Goal: Task Accomplishment & Management: Use online tool/utility

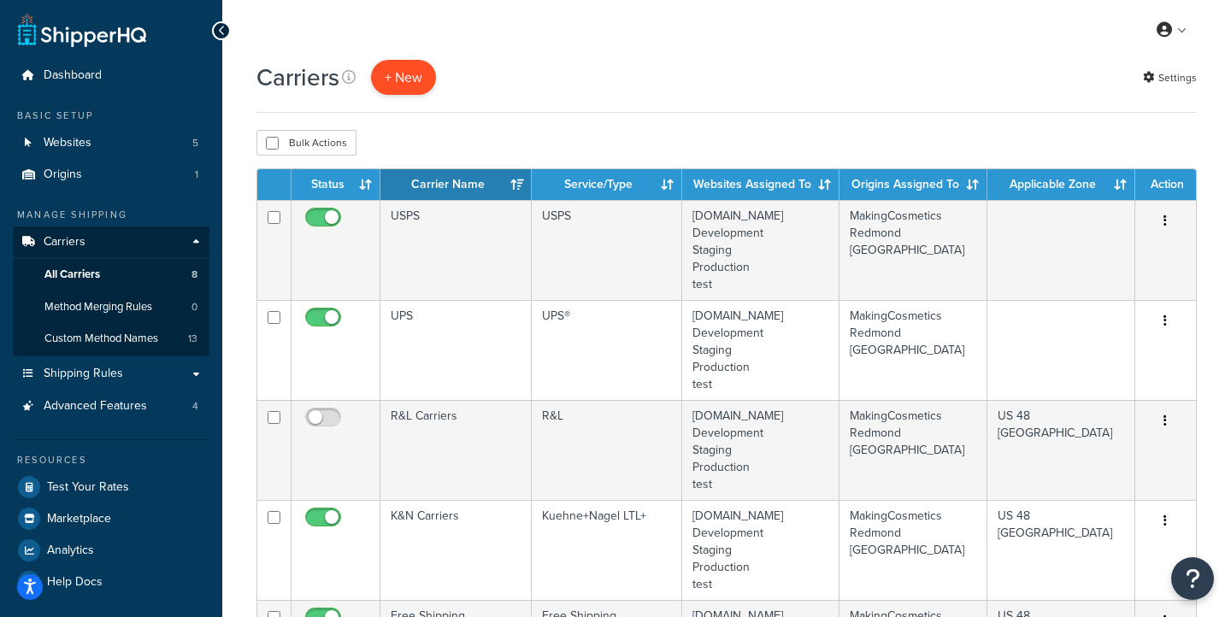
click at [404, 80] on button "+ New" at bounding box center [403, 77] width 65 height 35
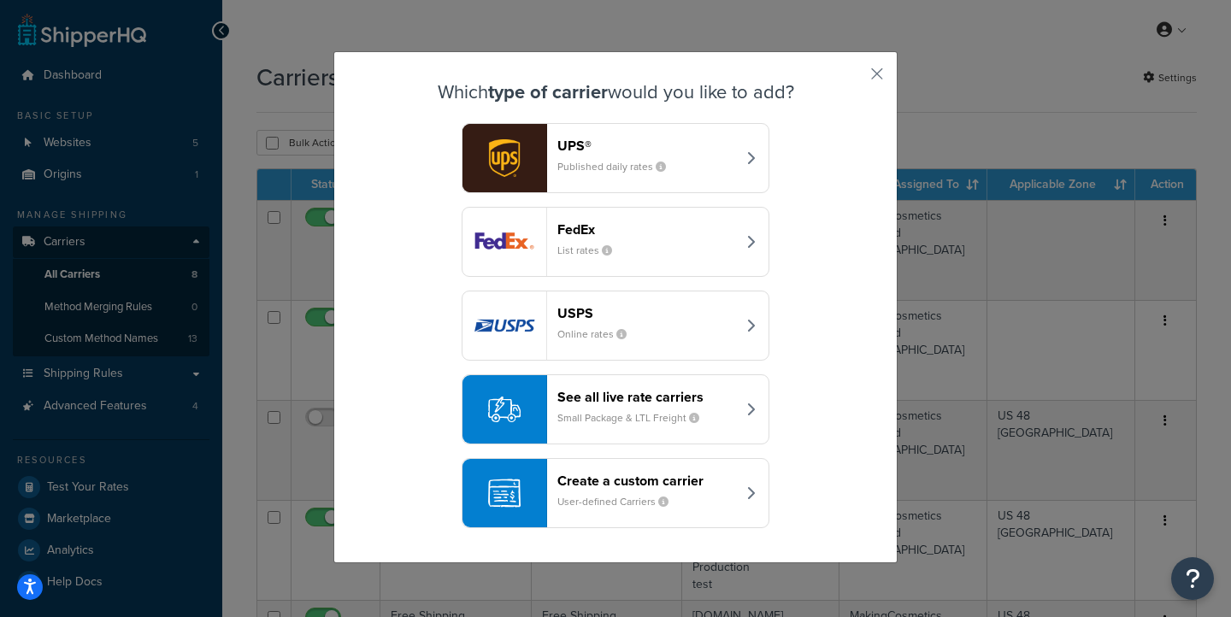
click at [721, 492] on div "Create a custom carrier User-defined Carriers" at bounding box center [646, 493] width 179 height 41
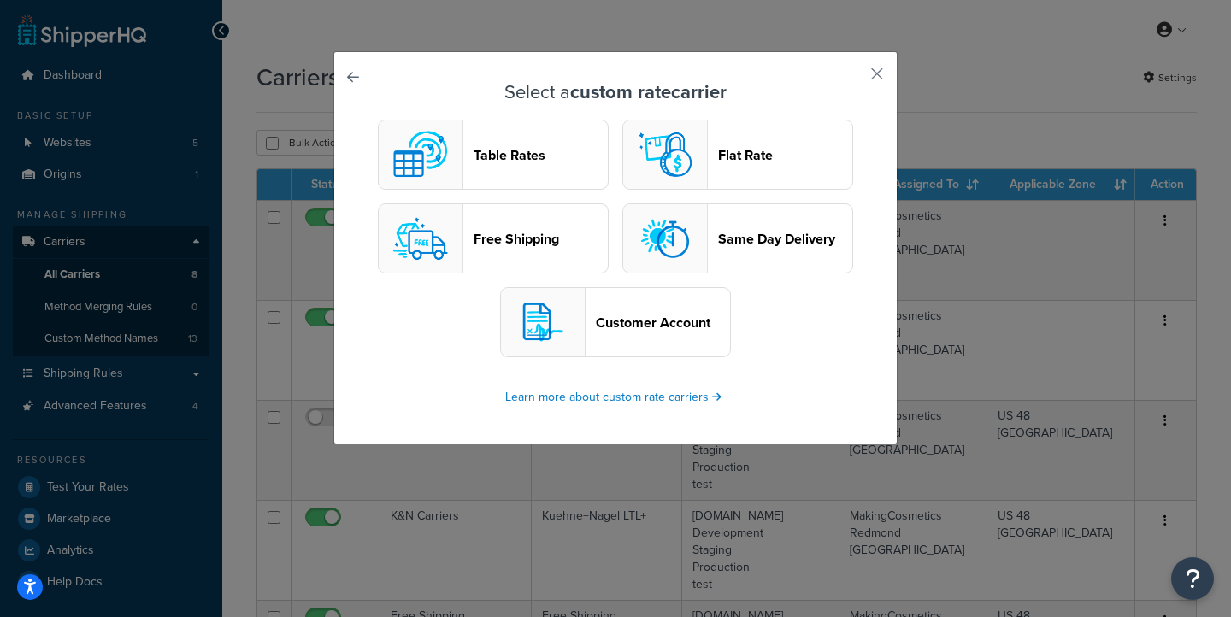
click at [377, 82] on link at bounding box center [377, 82] width 0 height 0
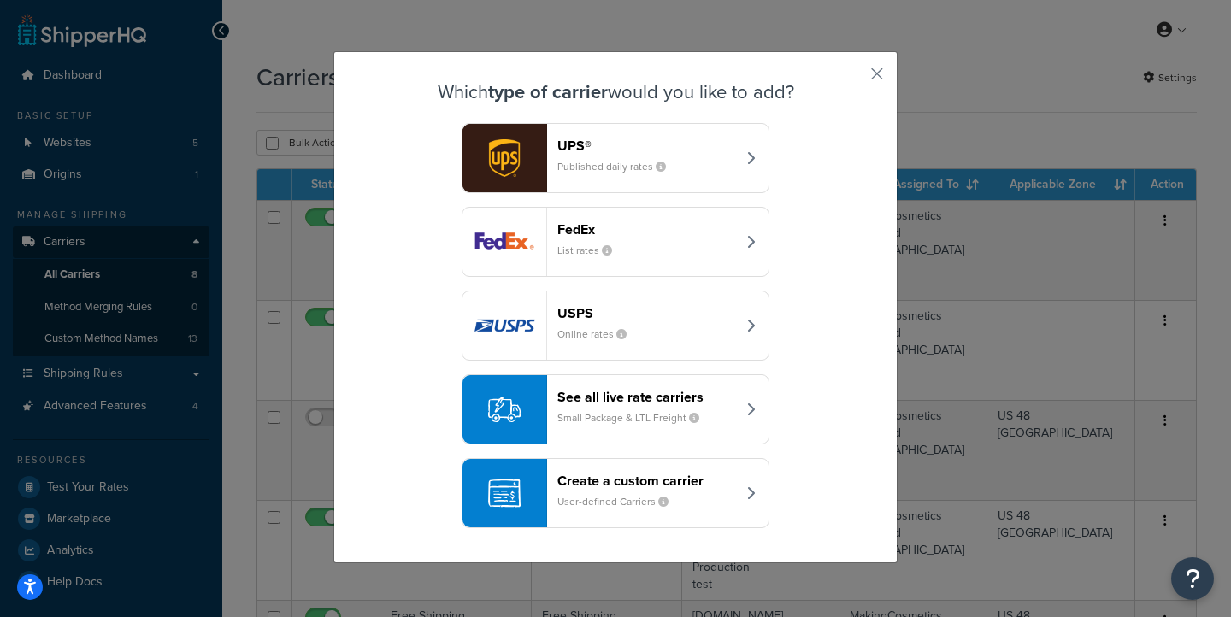
click at [754, 325] on icon "button" at bounding box center [750, 326] width 9 height 14
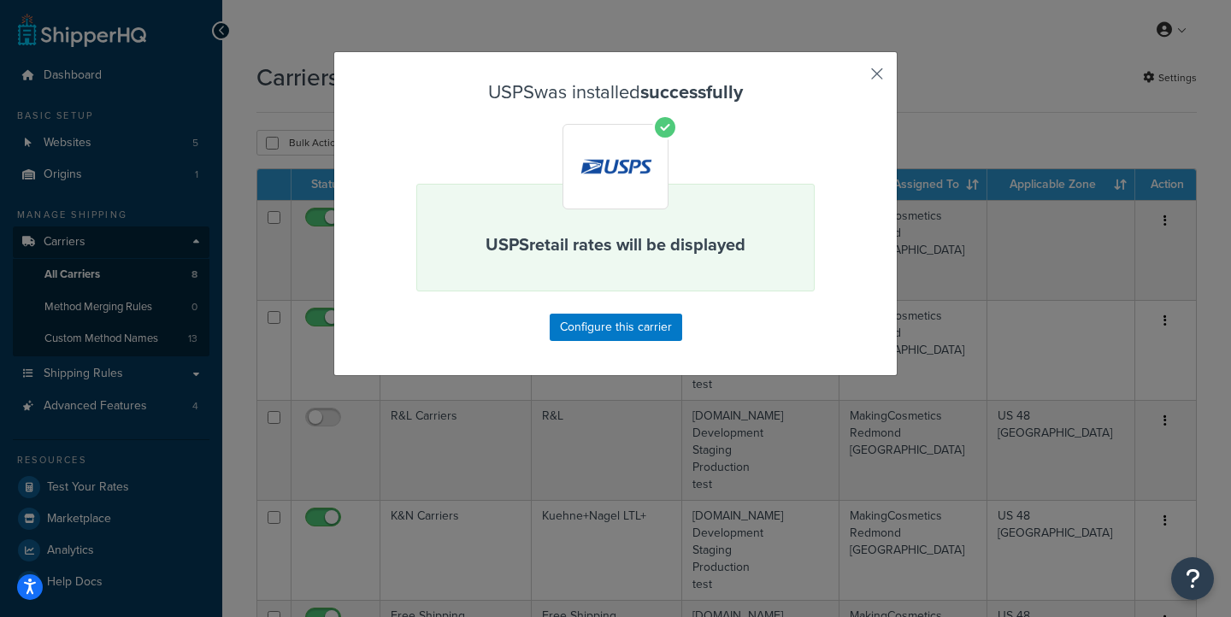
click at [854, 78] on button "button" at bounding box center [852, 80] width 4 height 4
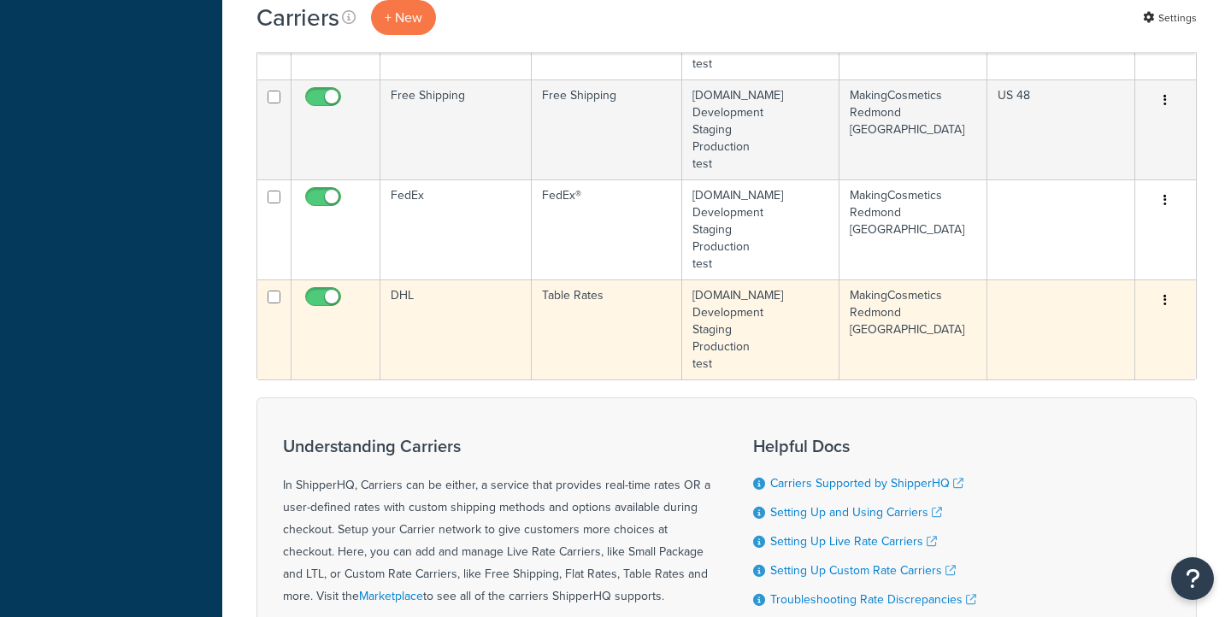
click at [1167, 303] on icon "button" at bounding box center [1164, 300] width 3 height 12
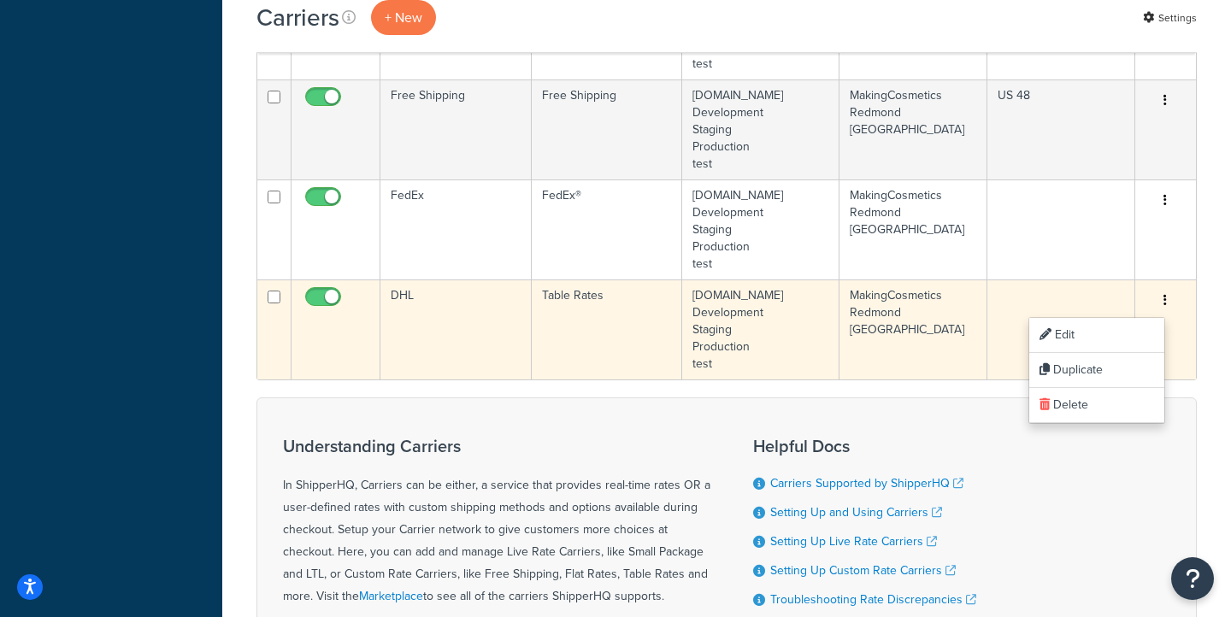
scroll to position [721, 0]
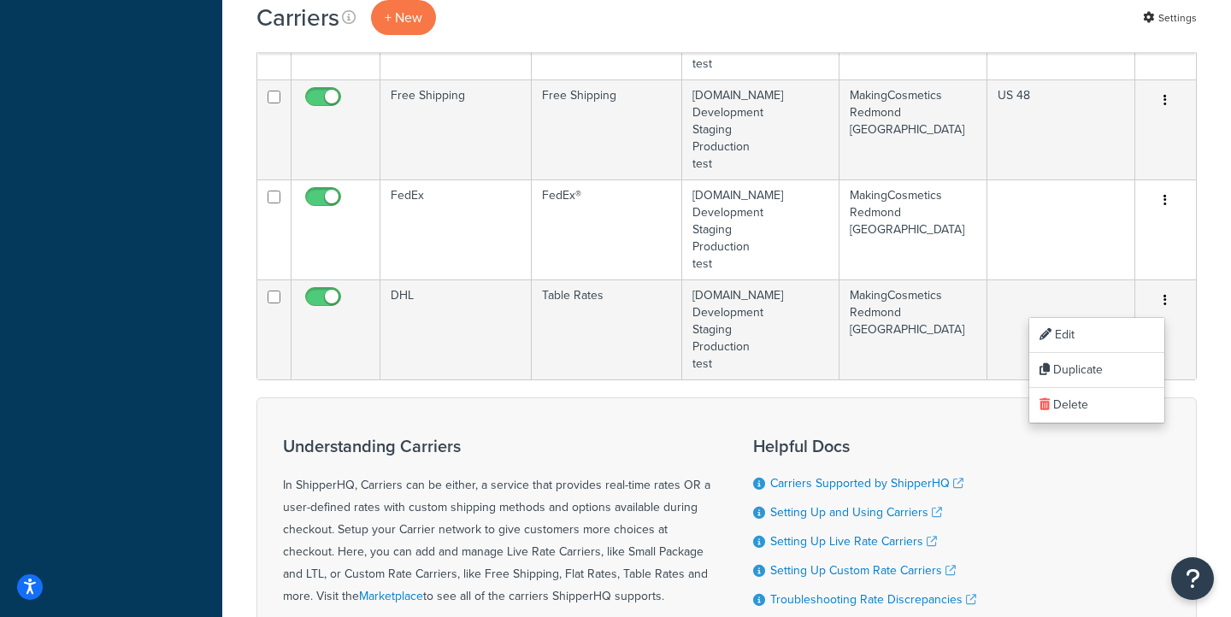
click at [998, 430] on div "Understanding Carriers In ShipperHQ, Carriers can be either, a service that pro…" at bounding box center [726, 555] width 940 height 315
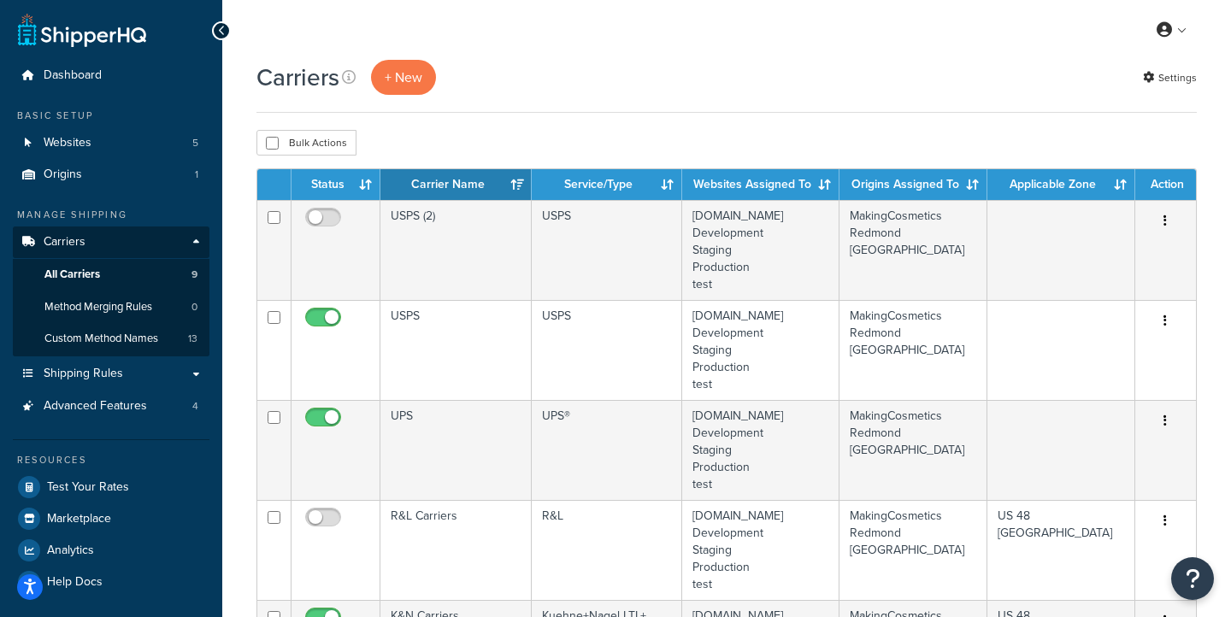
scroll to position [3, 0]
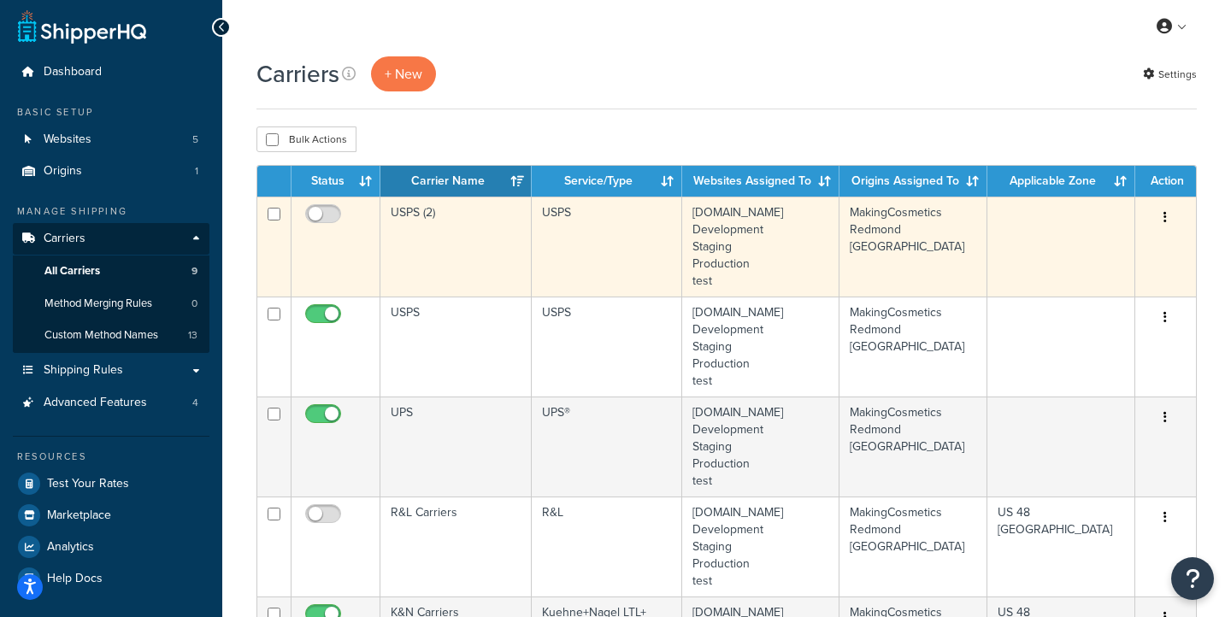
click at [1169, 223] on button "button" at bounding box center [1165, 217] width 24 height 27
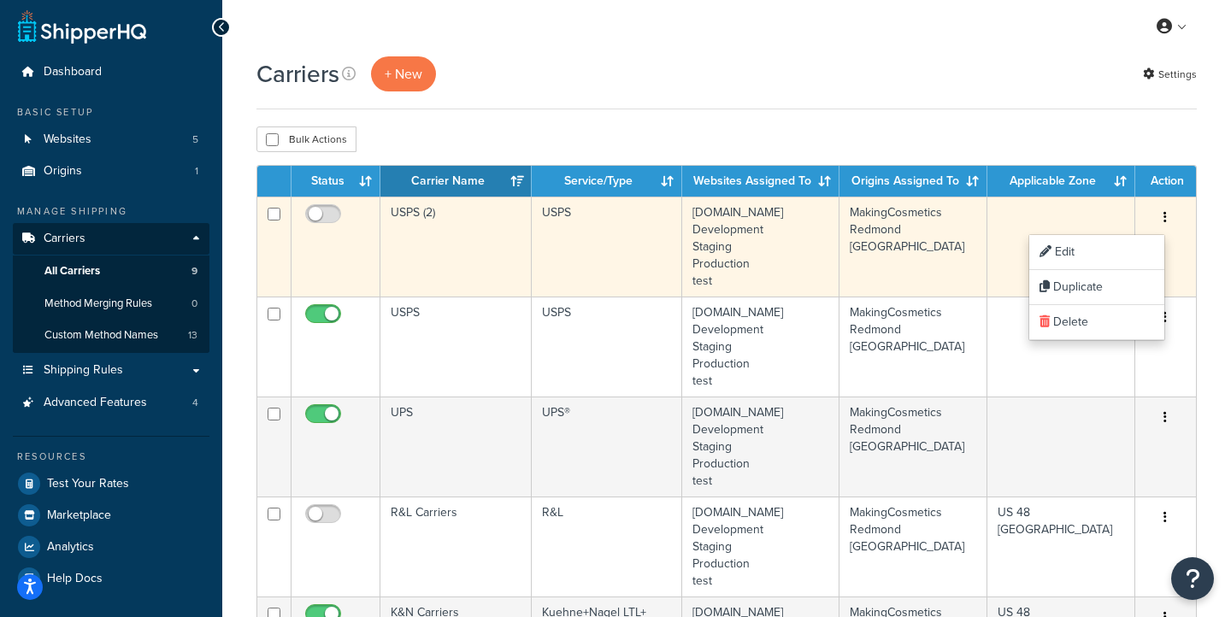
drag, startPoint x: 1069, startPoint y: 326, endPoint x: 804, endPoint y: 258, distance: 274.3
click at [1069, 327] on link "Delete" at bounding box center [1096, 322] width 135 height 35
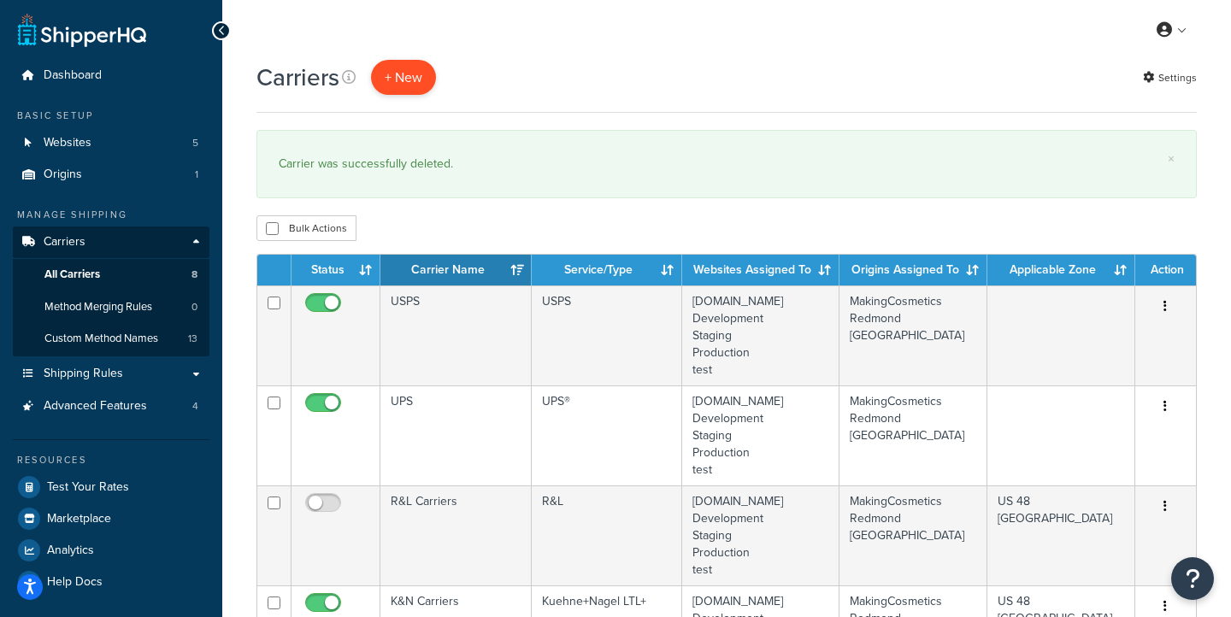
click at [408, 71] on button "+ New" at bounding box center [403, 77] width 65 height 35
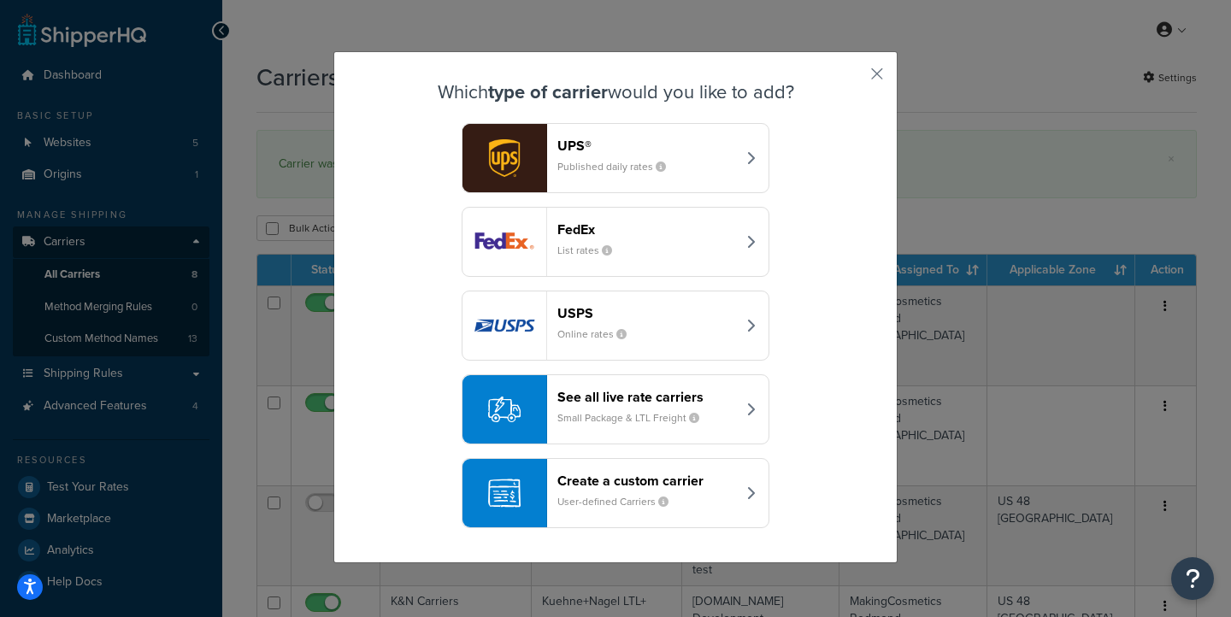
click at [738, 403] on button "See all live rate carriers Small Package & LTL Freight" at bounding box center [616, 409] width 308 height 70
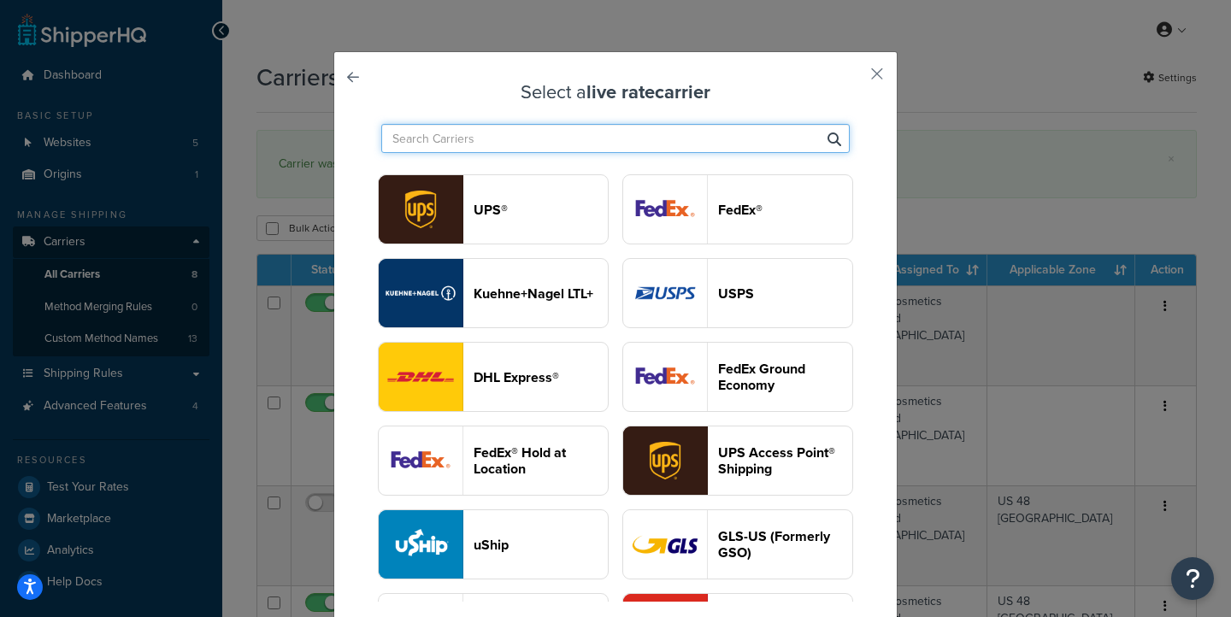
click at [738, 144] on input "text" at bounding box center [615, 138] width 468 height 29
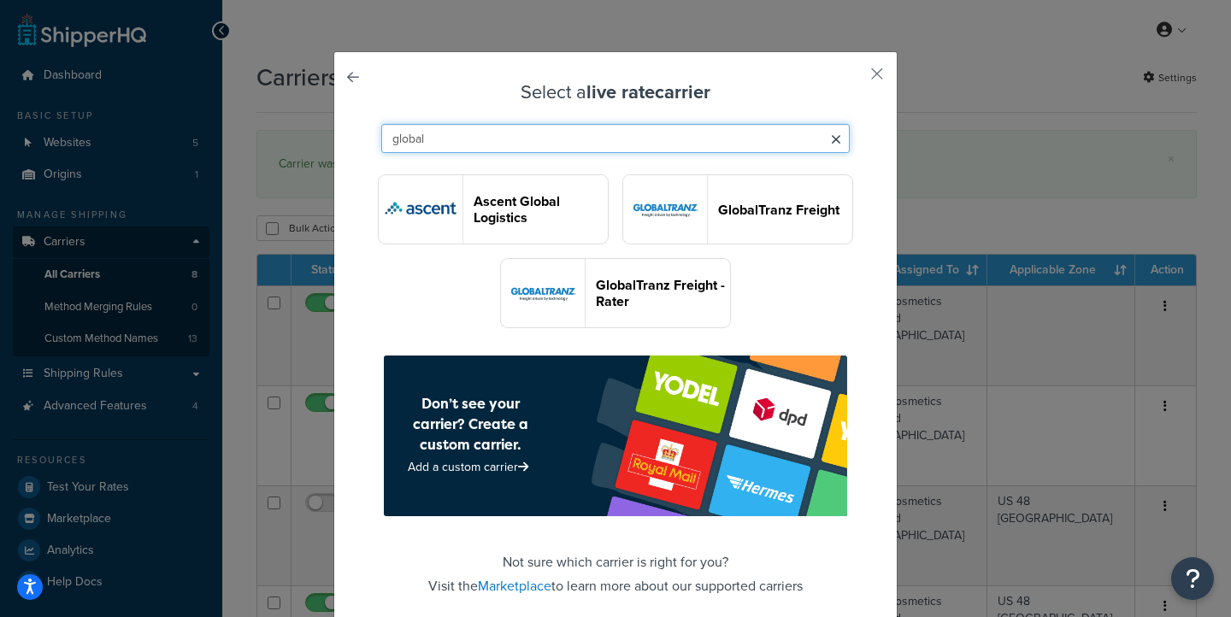
click at [552, 146] on input "global" at bounding box center [615, 138] width 468 height 29
type input "global"
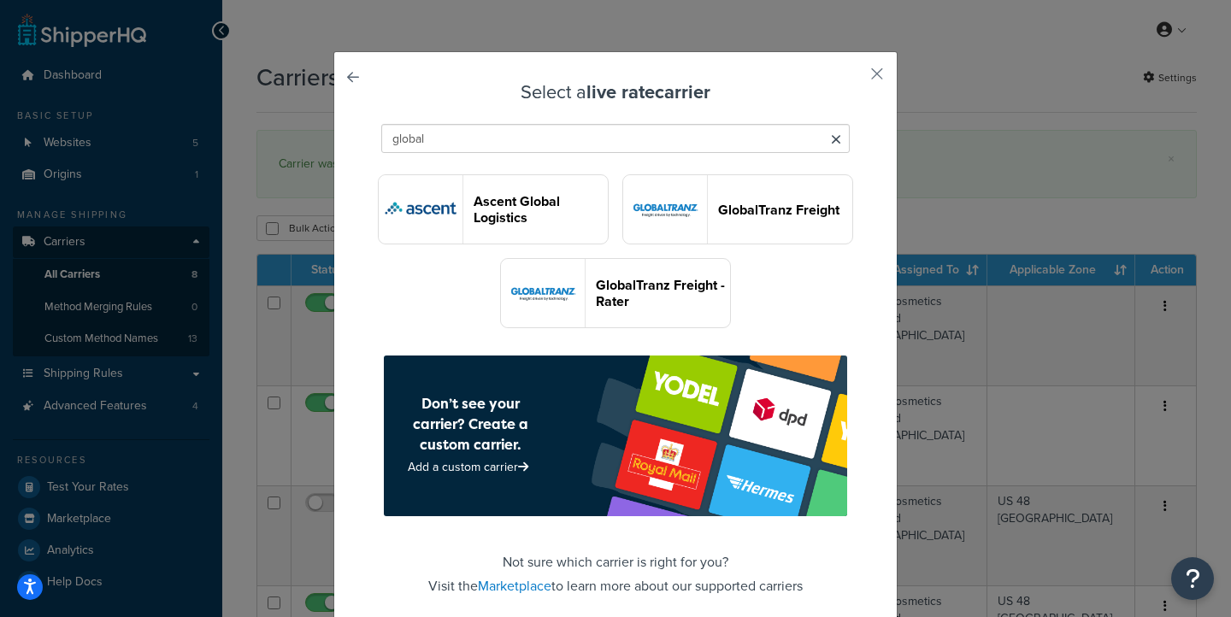
click at [767, 294] on div "Ascent Global Logistics GlobalTranz Freight GlobalTranz Freight - Rater" at bounding box center [615, 251] width 477 height 154
click at [854, 78] on button "button" at bounding box center [852, 80] width 4 height 4
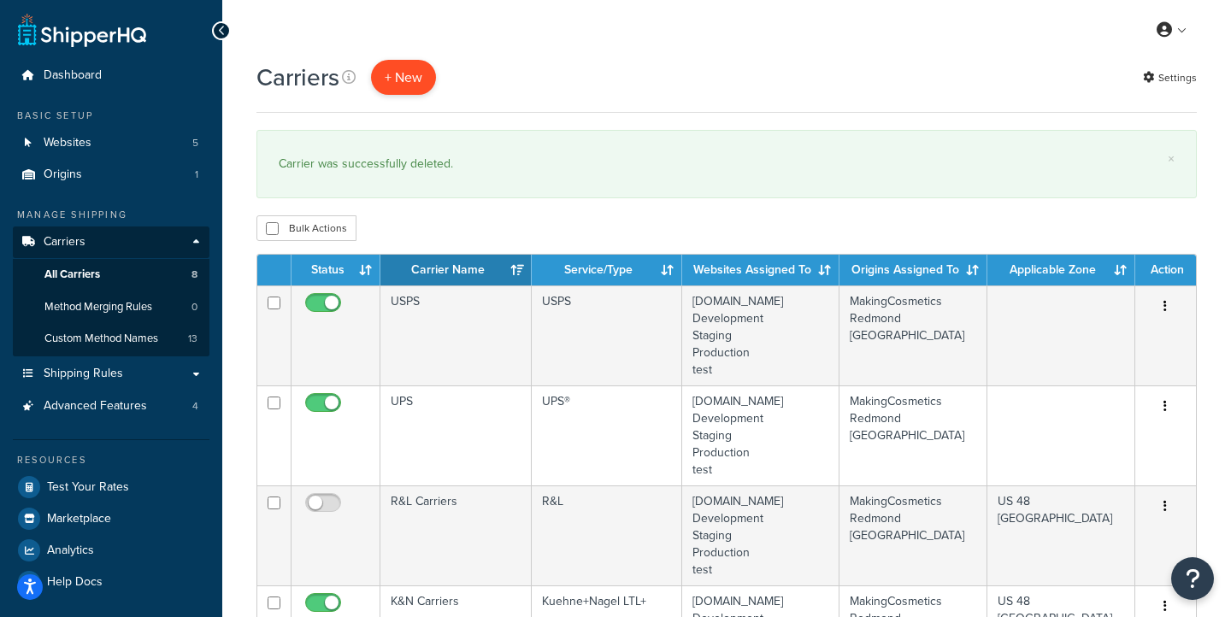
click at [393, 76] on button "+ New" at bounding box center [403, 77] width 65 height 35
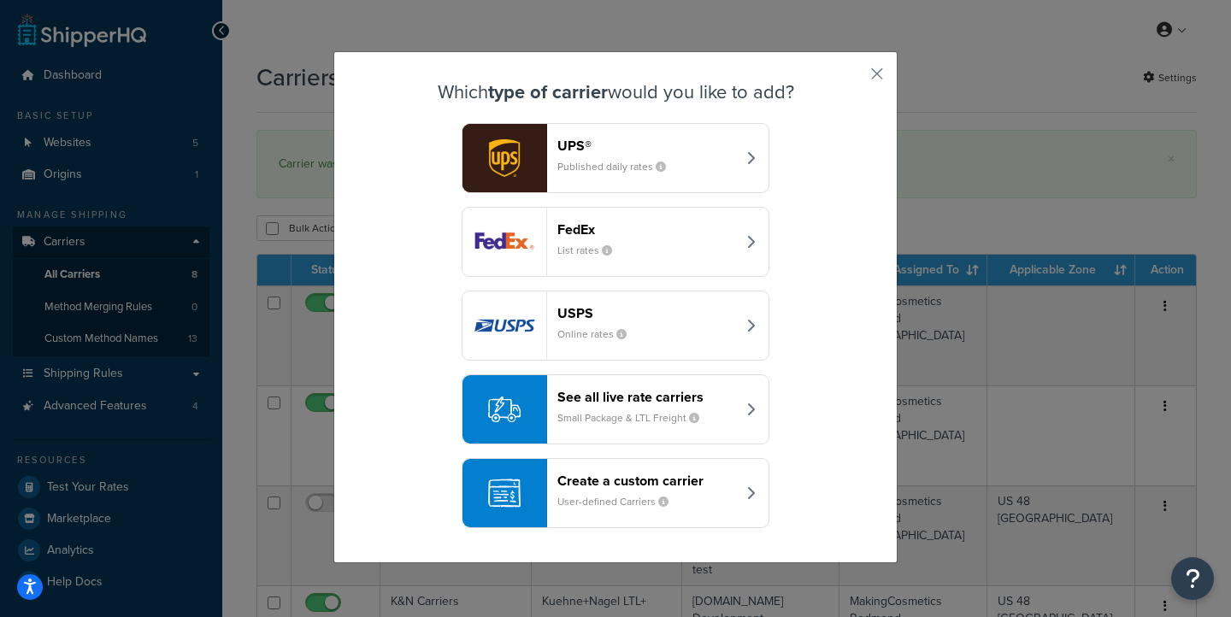
click at [712, 402] on header "See all live rate carriers" at bounding box center [646, 397] width 179 height 16
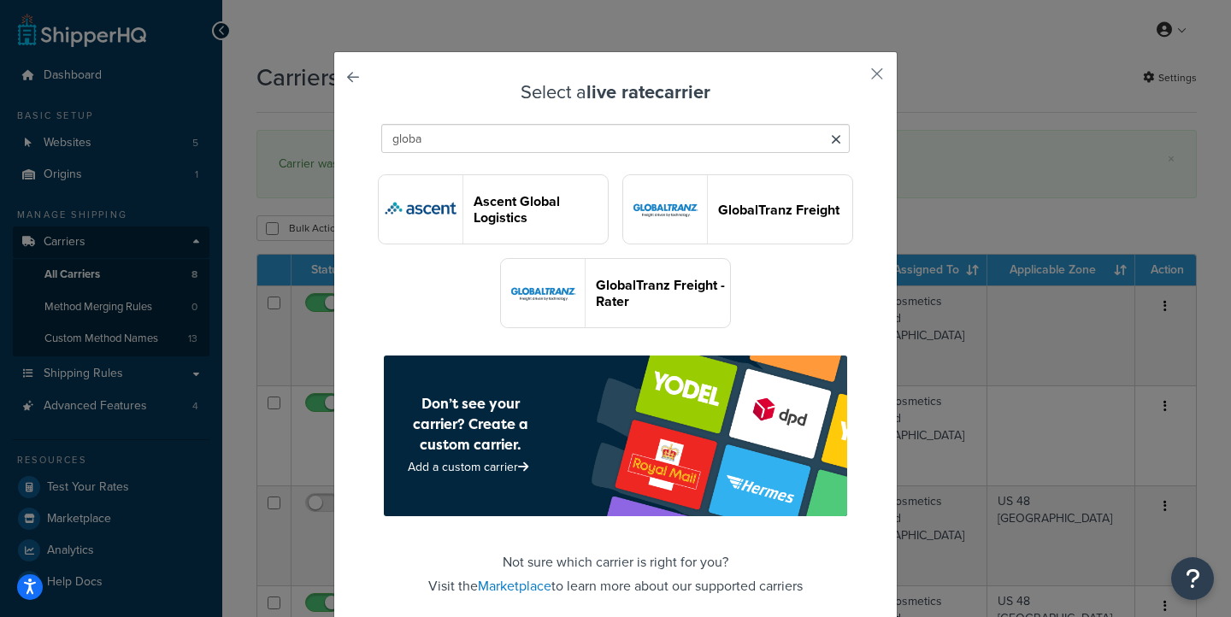
type input "global"
